Goal: Navigation & Orientation: Find specific page/section

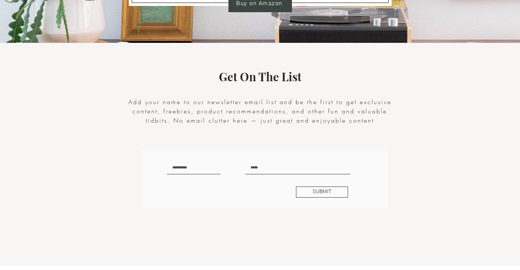
scroll to position [1567, 0]
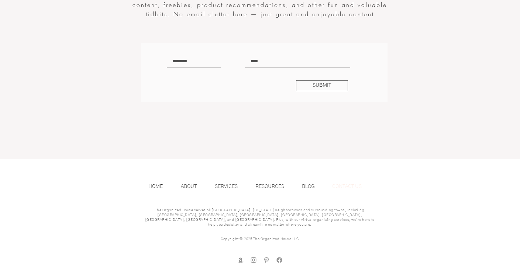
click at [356, 189] on p "CONTACT US" at bounding box center [347, 186] width 37 height 11
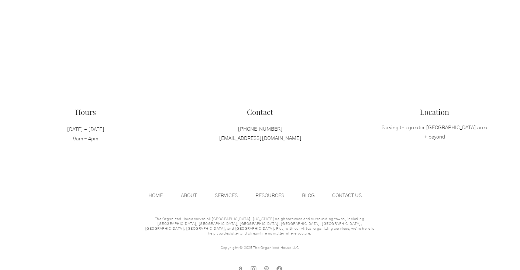
scroll to position [779, 0]
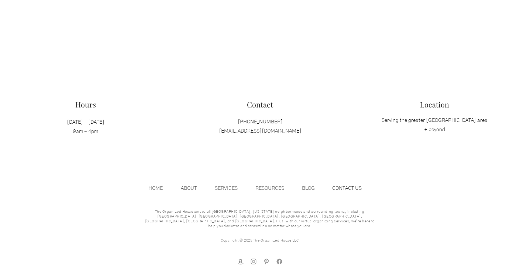
click at [255, 258] on img "Instagram" at bounding box center [253, 261] width 7 height 7
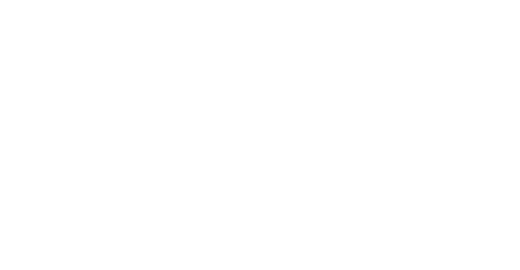
scroll to position [0, 0]
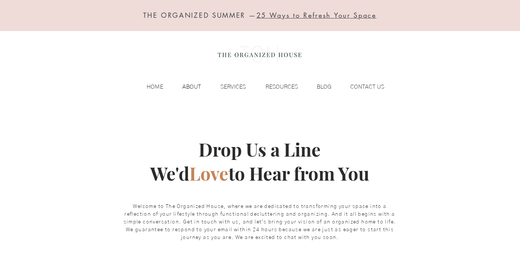
click at [186, 89] on p "ABOUT" at bounding box center [192, 86] width 26 height 11
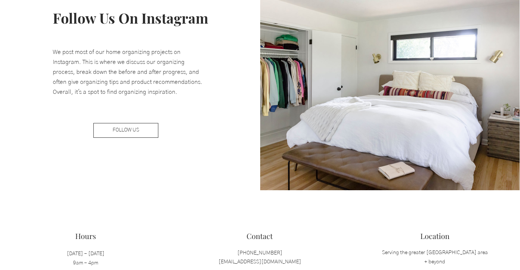
scroll to position [1330, 0]
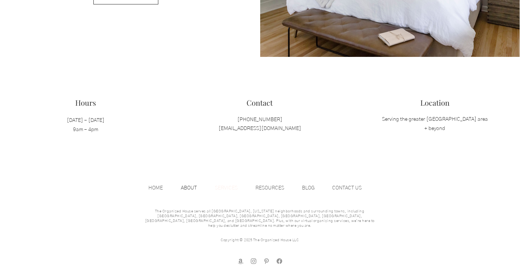
click at [226, 188] on p "SERVICES" at bounding box center [226, 187] width 30 height 11
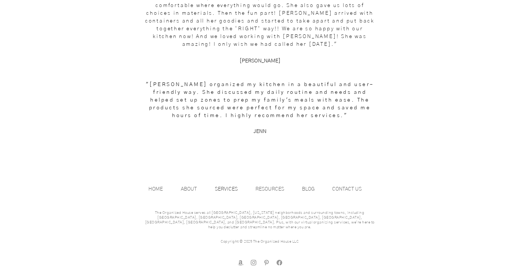
scroll to position [1021, 0]
